Goal: Navigation & Orientation: Find specific page/section

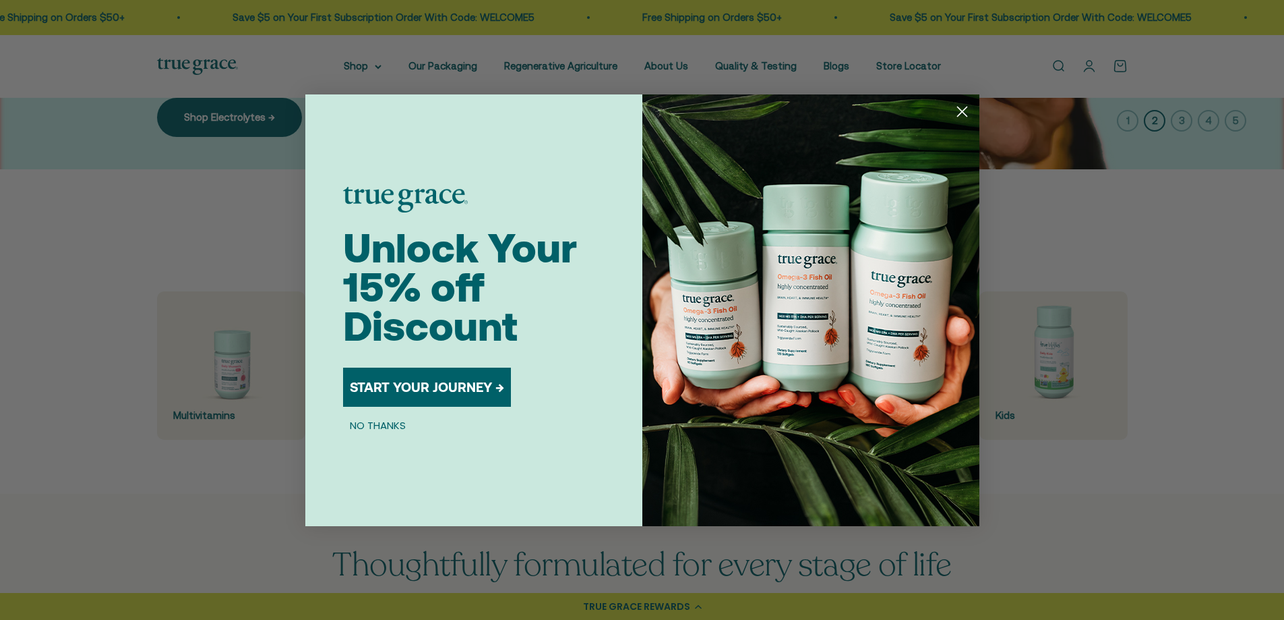
scroll to position [337, 0]
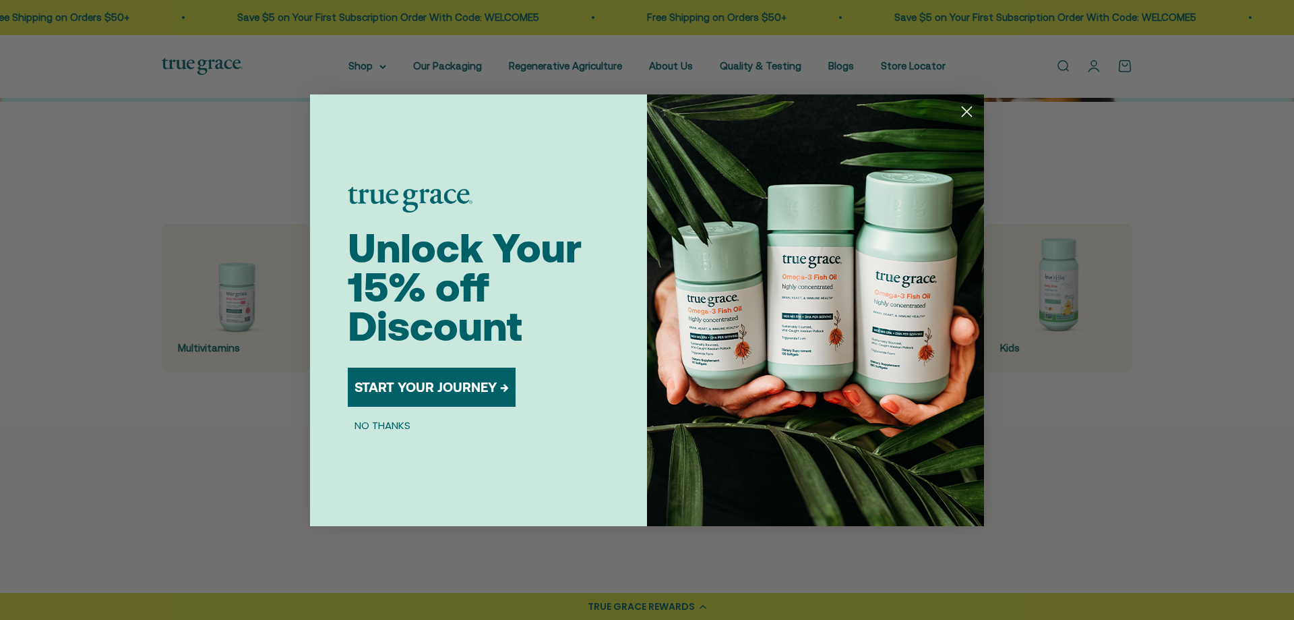
click at [965, 112] on circle "Close dialog" at bounding box center [967, 111] width 22 height 22
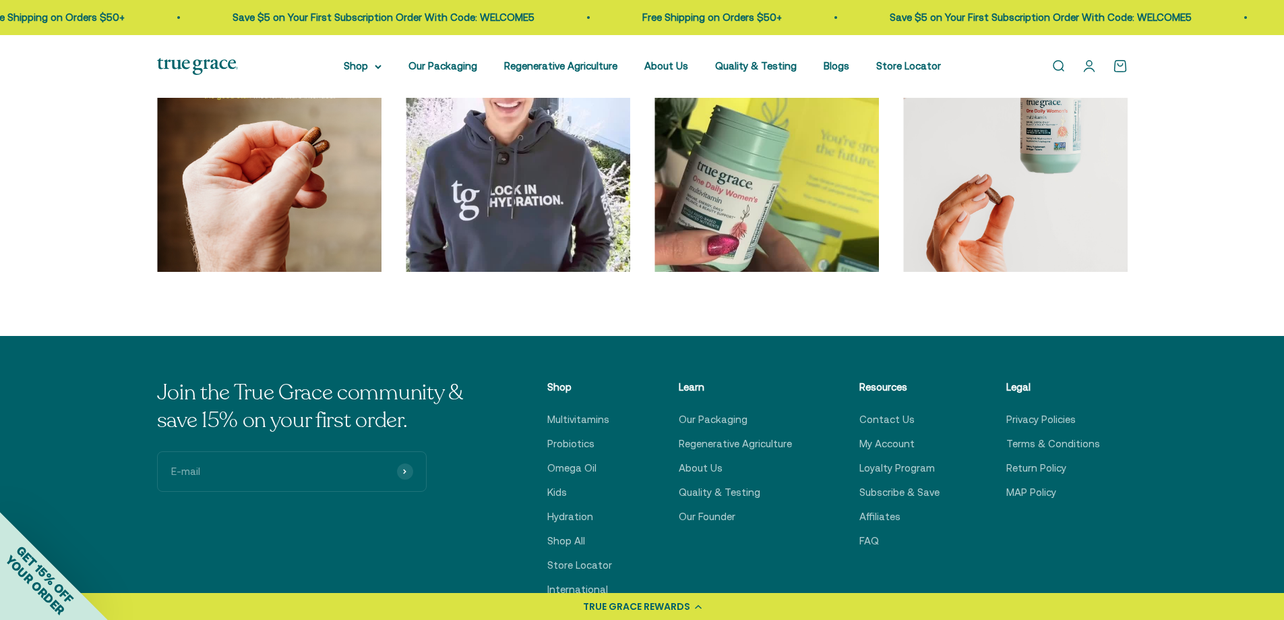
scroll to position [4585, 0]
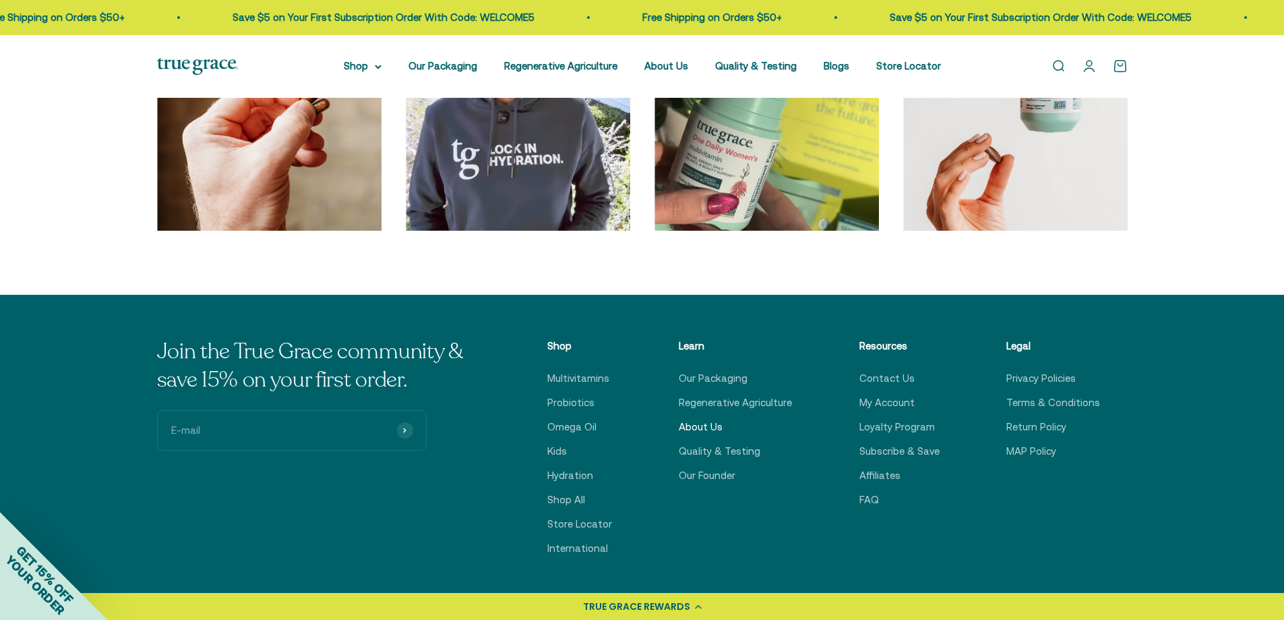
click at [703, 425] on link "About Us" at bounding box center [701, 427] width 44 height 16
